Goal: Information Seeking & Learning: Learn about a topic

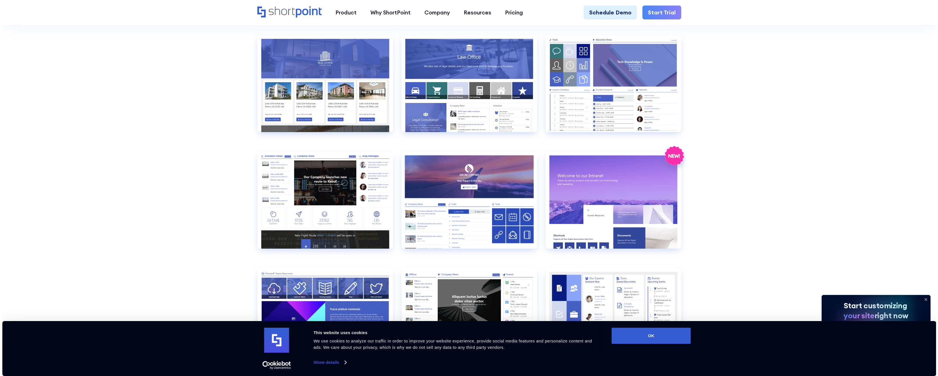
scroll to position [748, 0]
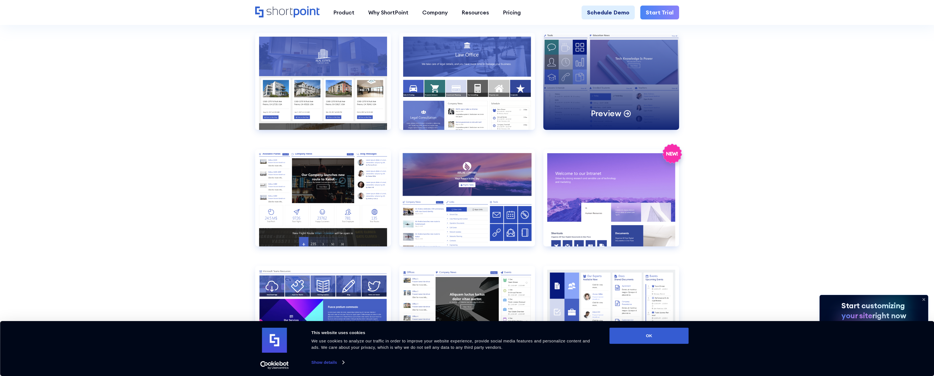
click at [573, 74] on div "Preview" at bounding box center [611, 81] width 136 height 97
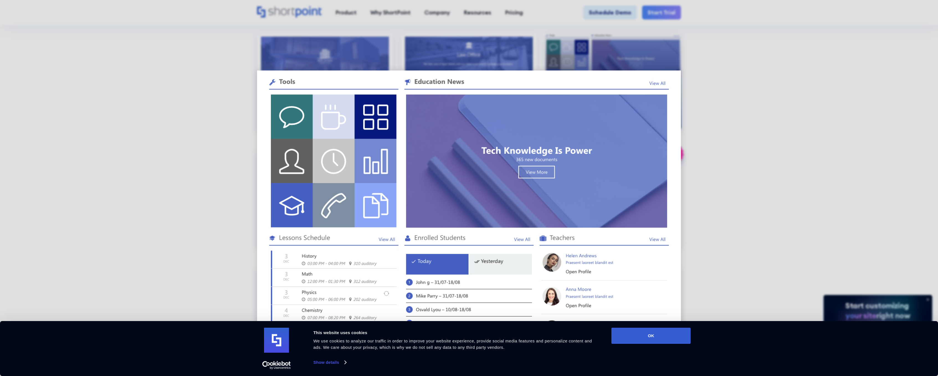
scroll to position [0, 0]
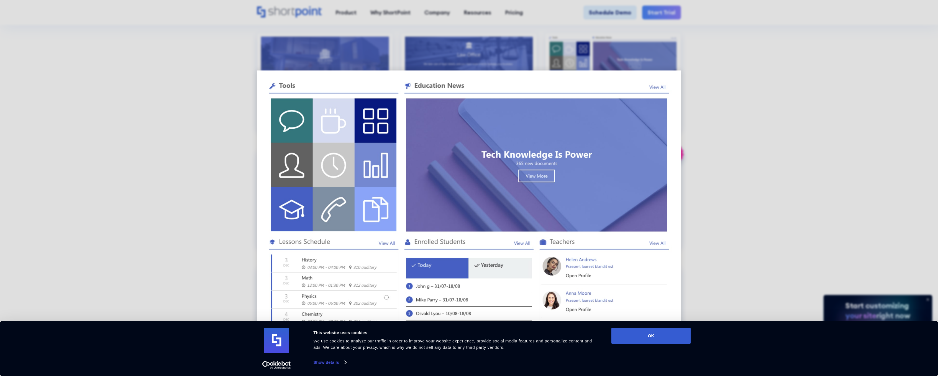
drag, startPoint x: 656, startPoint y: 338, endPoint x: 698, endPoint y: 338, distance: 42.4
click at [657, 339] on button "OK" at bounding box center [651, 335] width 79 height 16
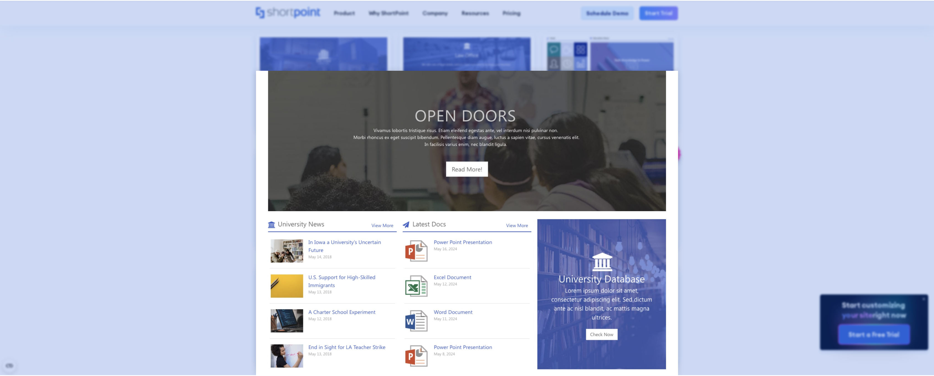
scroll to position [333, 0]
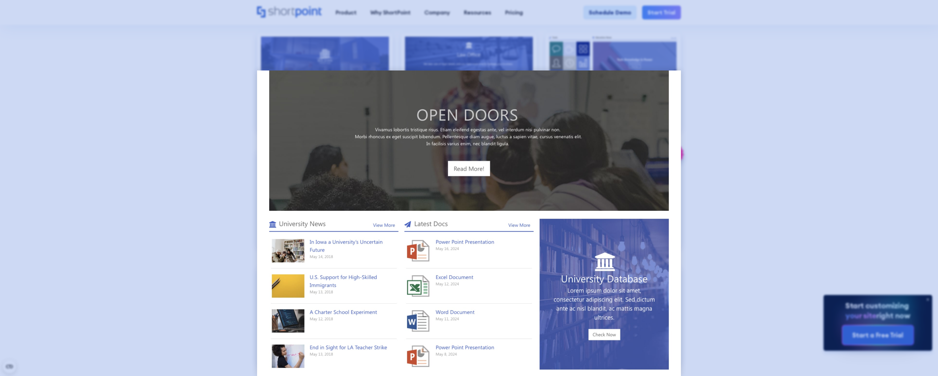
click at [793, 197] on div at bounding box center [469, 188] width 938 height 376
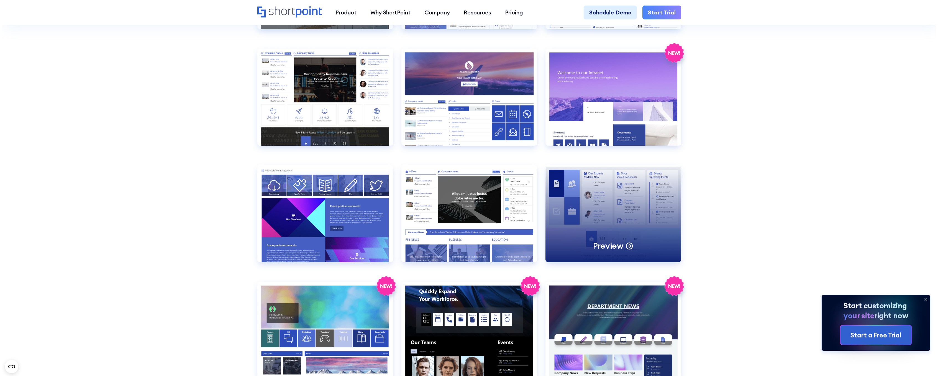
scroll to position [859, 0]
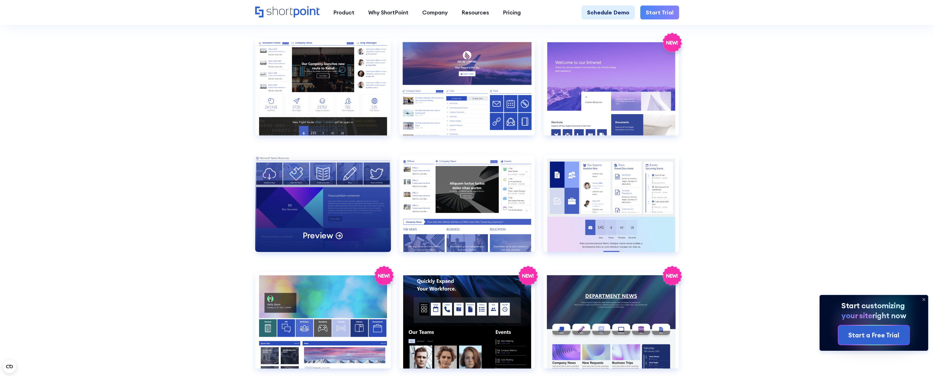
click at [350, 203] on div "Preview" at bounding box center [323, 203] width 136 height 97
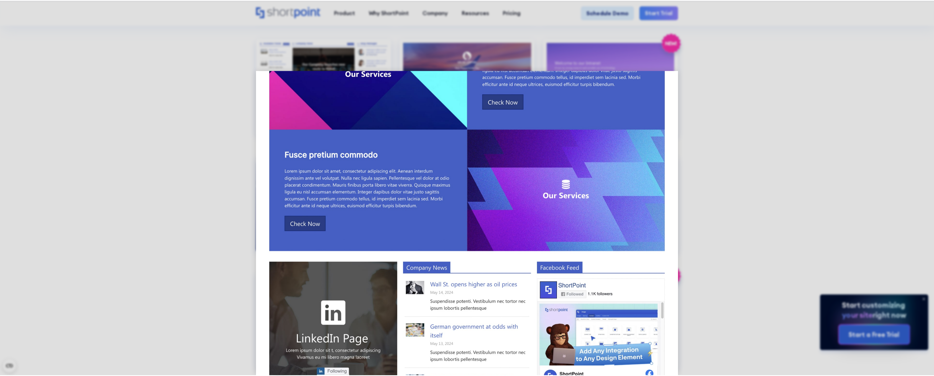
scroll to position [211, 0]
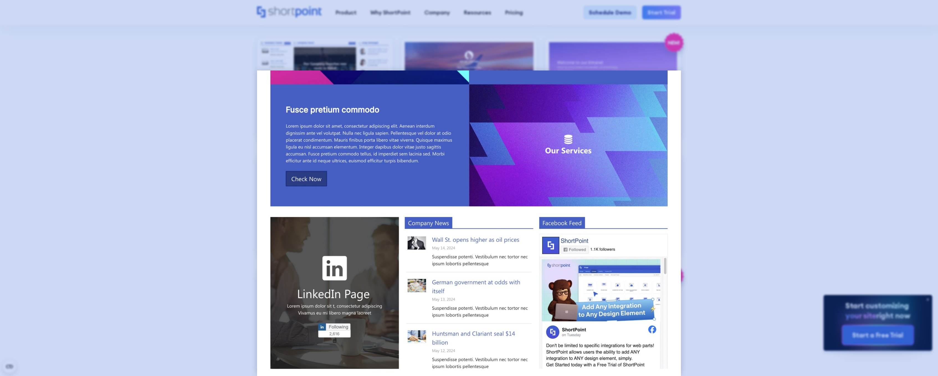
click at [719, 97] on div at bounding box center [469, 188] width 938 height 376
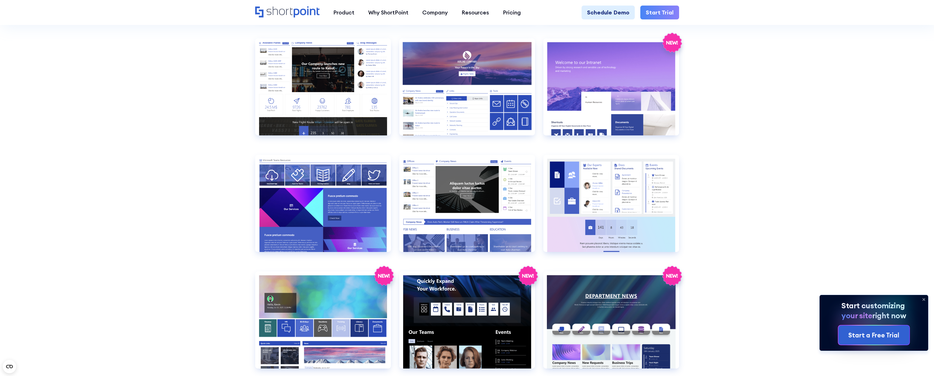
click at [717, 87] on section "SHAREPOINT INTRANET TEMPLATES Fully customizable SharePoint templates with Shor…" at bounding box center [467, 174] width 934 height 2039
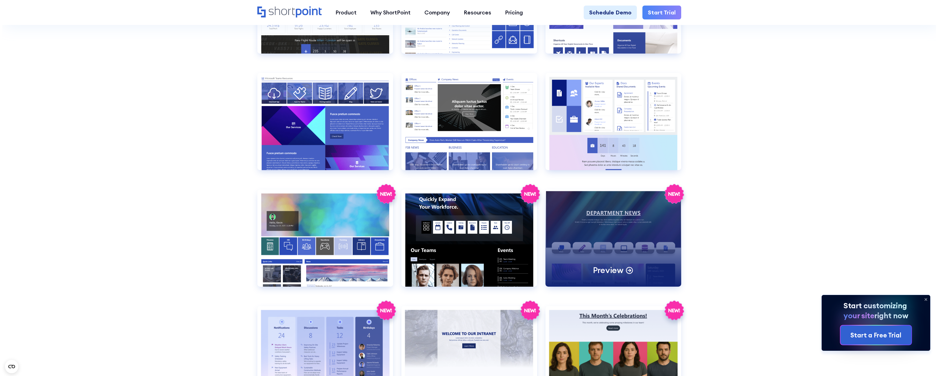
scroll to position [942, 0]
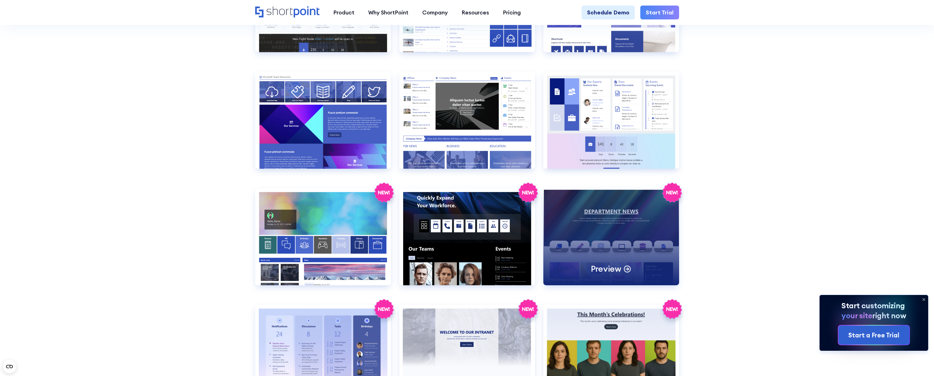
click at [599, 255] on div "Preview" at bounding box center [611, 236] width 136 height 97
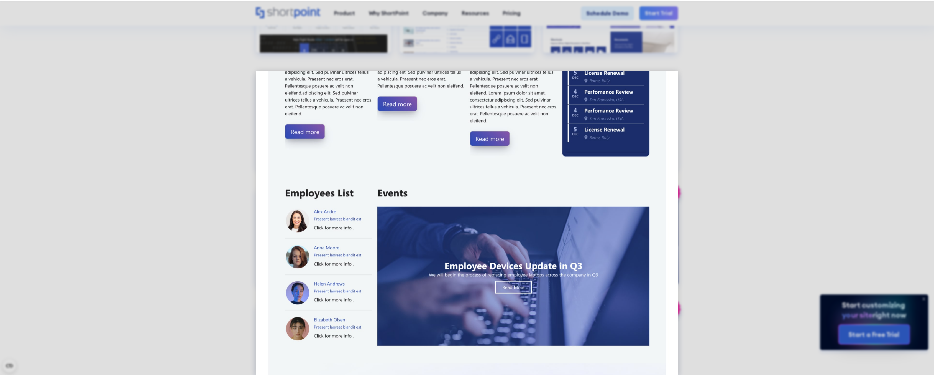
scroll to position [305, 0]
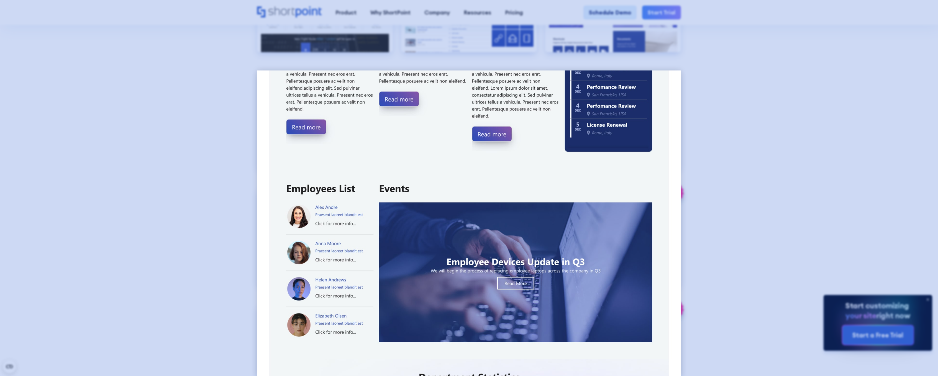
click at [785, 150] on div at bounding box center [469, 188] width 938 height 376
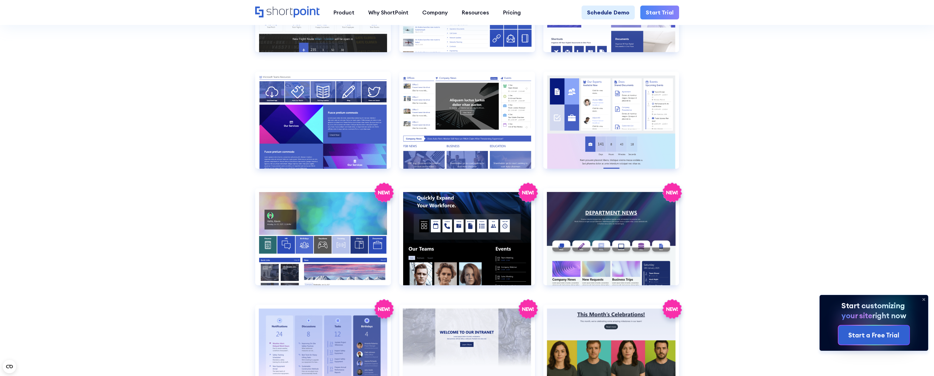
click at [755, 135] on section "SHAREPOINT INTRANET TEMPLATES Fully customizable SharePoint templates with Shor…" at bounding box center [467, 91] width 934 height 2039
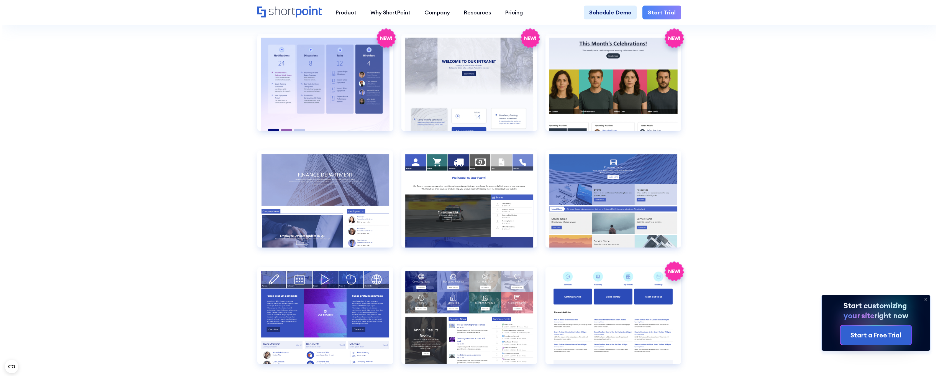
scroll to position [1219, 0]
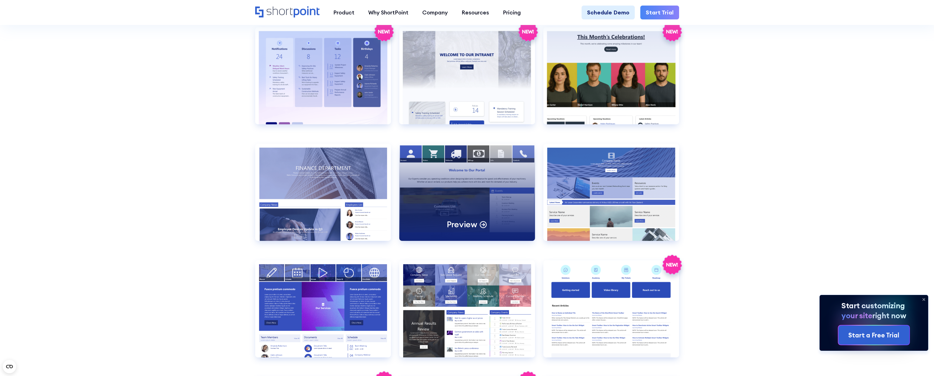
click at [448, 182] on div "Preview" at bounding box center [467, 192] width 136 height 97
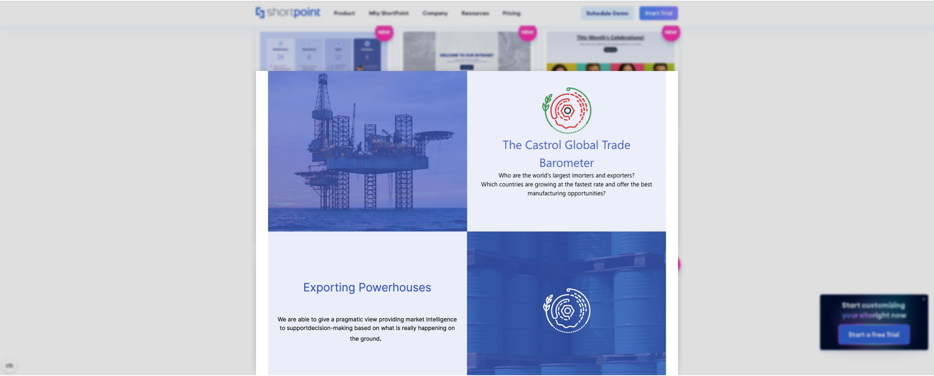
scroll to position [470, 0]
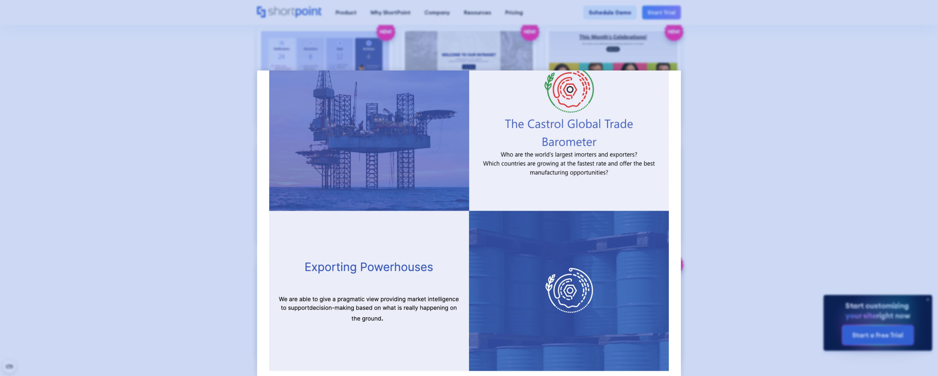
click at [817, 145] on div at bounding box center [469, 188] width 938 height 376
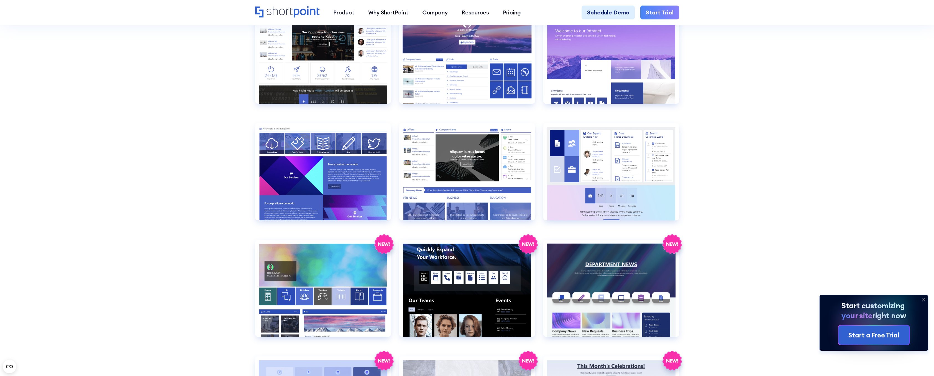
scroll to position [471, 0]
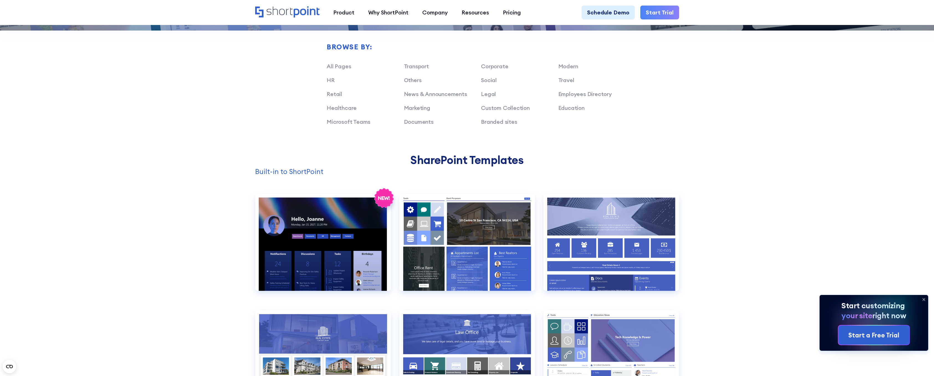
drag, startPoint x: 717, startPoint y: 201, endPoint x: 719, endPoint y: 197, distance: 3.7
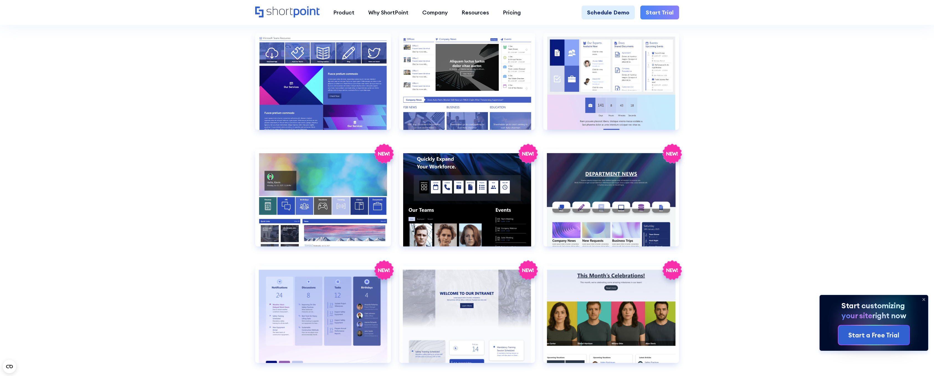
scroll to position [1081, 0]
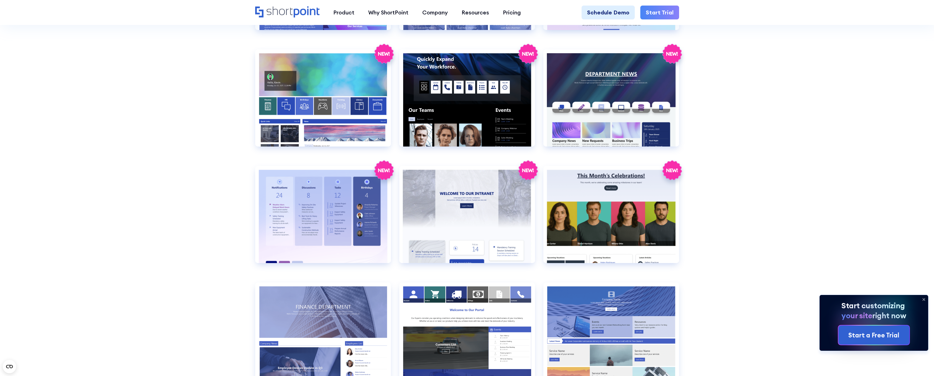
drag, startPoint x: 722, startPoint y: 250, endPoint x: 722, endPoint y: 247, distance: 3.1
